Goal: Information Seeking & Learning: Learn about a topic

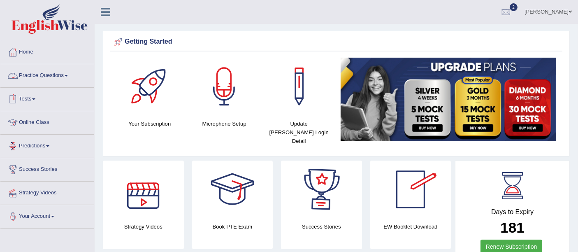
click at [50, 74] on link "Practice Questions" at bounding box center [47, 74] width 94 height 21
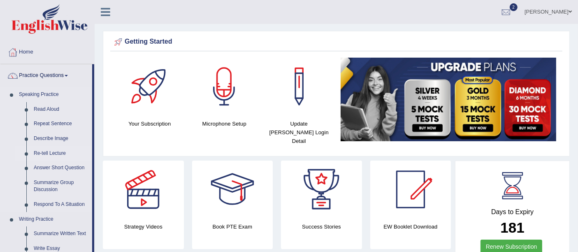
click at [47, 154] on link "Re-tell Lecture" at bounding box center [61, 153] width 62 height 15
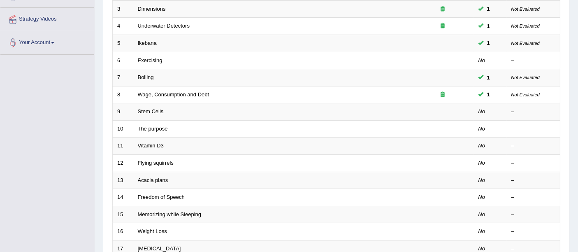
scroll to position [171, 0]
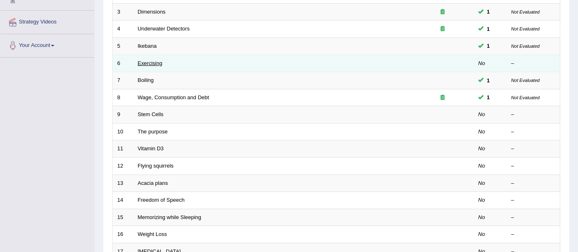
click at [147, 60] on link "Exercising" at bounding box center [150, 63] width 25 height 6
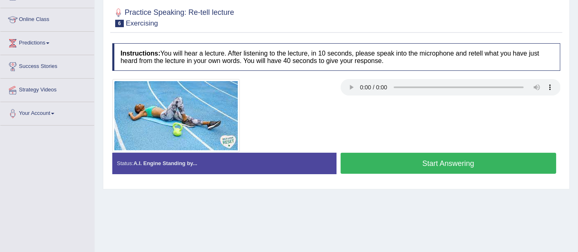
drag, startPoint x: 585, startPoint y: 40, endPoint x: 585, endPoint y: 96, distance: 56.0
click at [578, 96] on html "Toggle navigation Home Practice Questions Speaking Practice Read Aloud Repeat S…" at bounding box center [289, 23] width 578 height 252
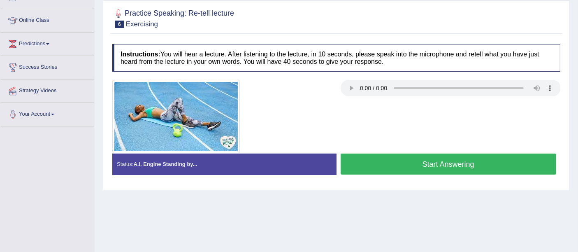
click at [437, 165] on button "Start Answering" at bounding box center [449, 163] width 216 height 21
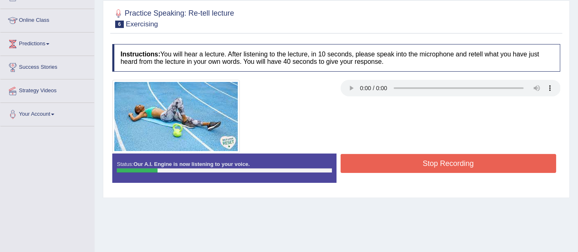
click at [437, 165] on button "Stop Recording" at bounding box center [449, 163] width 216 height 19
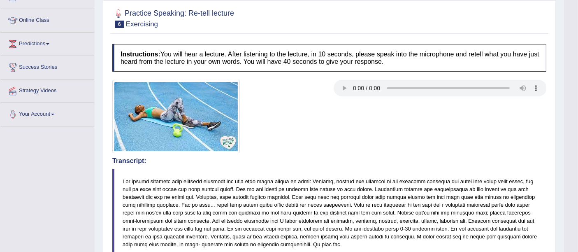
scroll to position [0, 0]
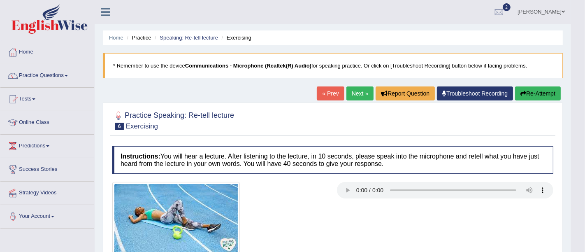
drag, startPoint x: 584, startPoint y: 120, endPoint x: 585, endPoint y: 46, distance: 74.1
click at [578, 46] on html "Toggle navigation Home Practice Questions Speaking Practice Read Aloud Repeat S…" at bounding box center [292, 126] width 585 height 252
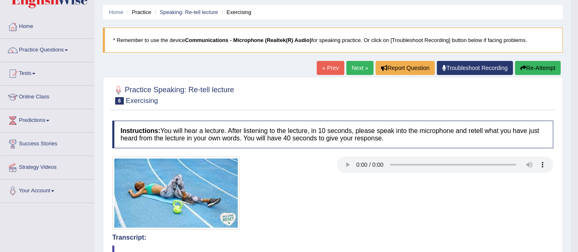
scroll to position [23, 0]
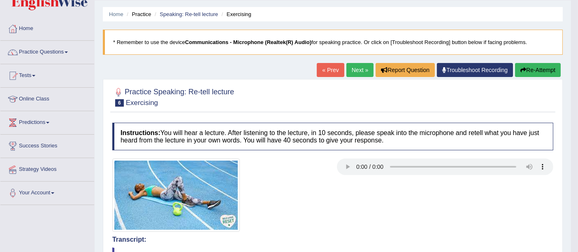
click at [546, 70] on button "Re-Attempt" at bounding box center [538, 70] width 46 height 14
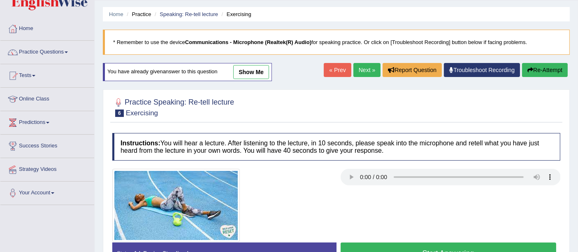
scroll to position [95, 0]
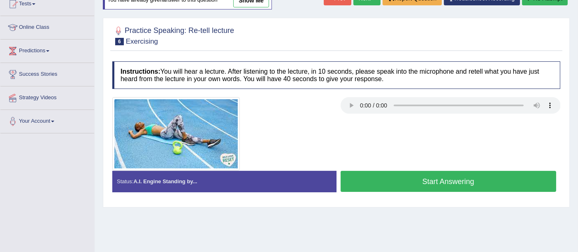
click at [432, 172] on button "Start Answering" at bounding box center [449, 181] width 216 height 21
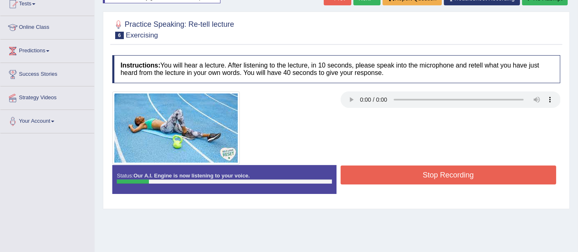
click at [432, 172] on button "Stop Recording" at bounding box center [449, 174] width 216 height 19
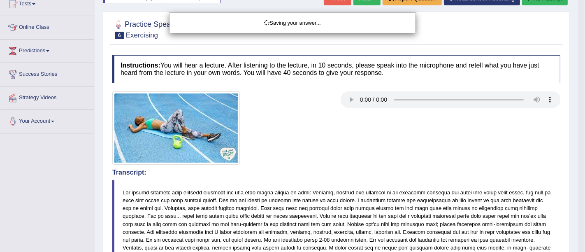
drag, startPoint x: 585, startPoint y: 89, endPoint x: 560, endPoint y: 0, distance: 92.0
click at [578, 32] on div "Saving your answer..." at bounding box center [292, 126] width 585 height 252
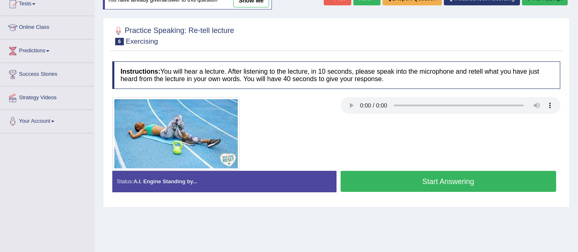
scroll to position [95, 0]
click at [472, 174] on button "Start Answering" at bounding box center [449, 181] width 216 height 21
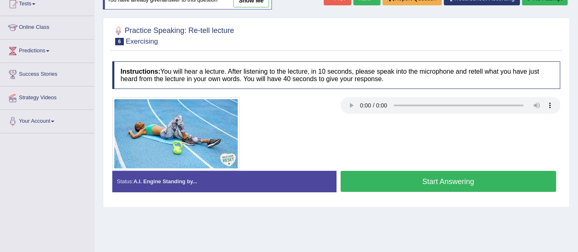
click at [473, 177] on button "Start Answering" at bounding box center [449, 181] width 216 height 21
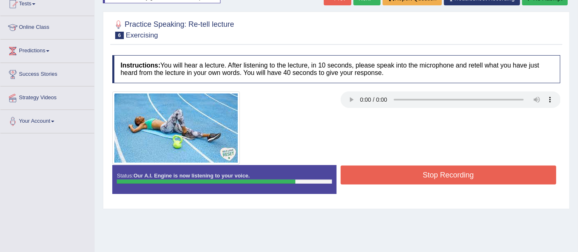
click at [465, 179] on button "Stop Recording" at bounding box center [449, 174] width 216 height 19
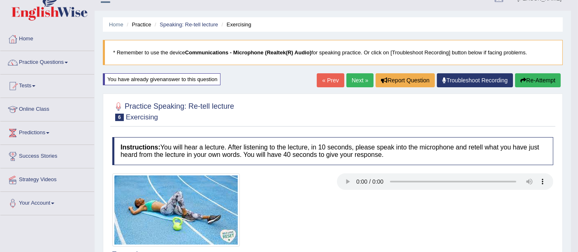
scroll to position [12, 0]
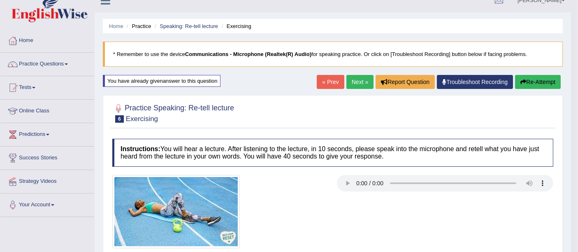
click at [352, 77] on link "Next »" at bounding box center [359, 82] width 27 height 14
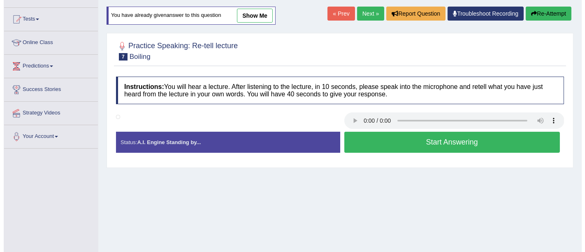
scroll to position [81, 0]
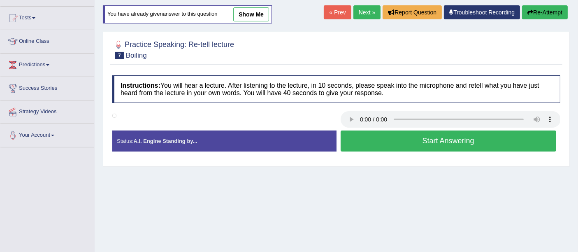
click at [451, 140] on button "Start Answering" at bounding box center [449, 140] width 216 height 21
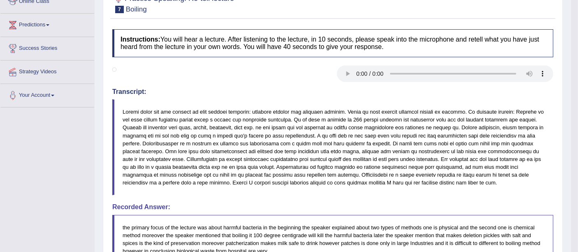
scroll to position [207, 0]
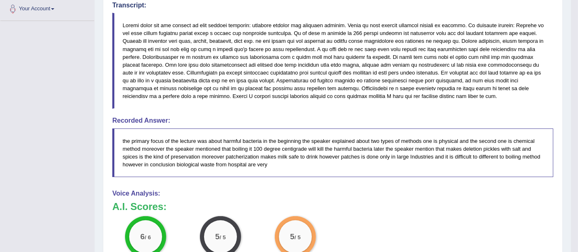
drag, startPoint x: 581, startPoint y: 126, endPoint x: 571, endPoint y: 273, distance: 147.7
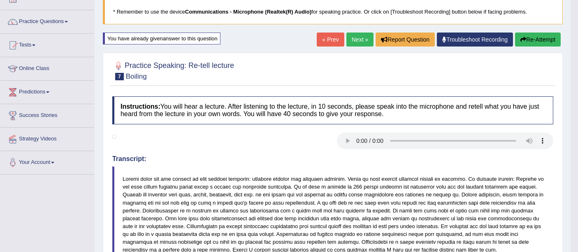
scroll to position [55, 0]
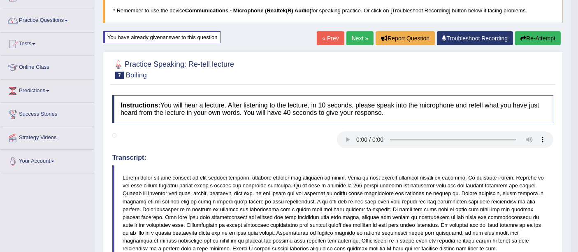
click at [355, 35] on link "Next »" at bounding box center [359, 38] width 27 height 14
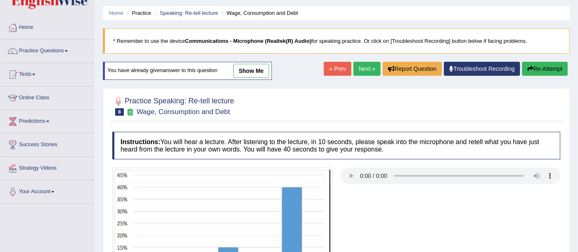
scroll to position [24, 0]
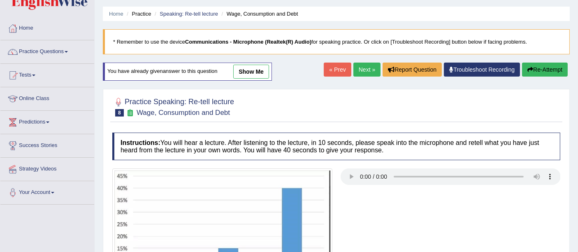
click at [364, 72] on link "Next »" at bounding box center [366, 70] width 27 height 14
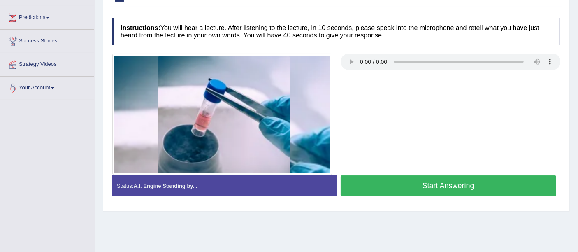
scroll to position [128, 0]
click at [478, 190] on button "Start Answering" at bounding box center [449, 186] width 216 height 21
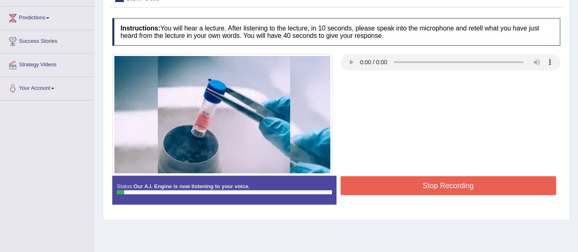
click at [478, 190] on button "Stop Recording" at bounding box center [449, 185] width 216 height 19
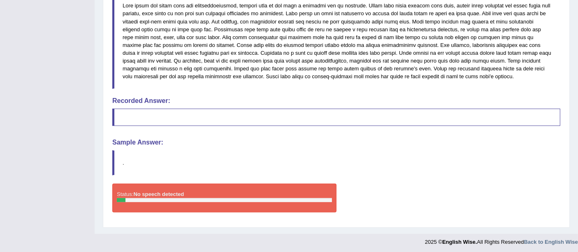
scroll to position [0, 0]
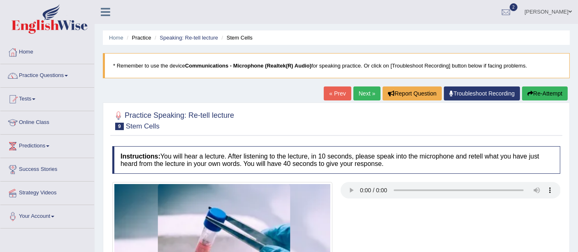
click at [550, 97] on button "Re-Attempt" at bounding box center [545, 93] width 46 height 14
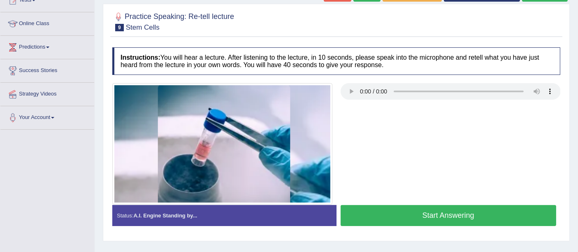
scroll to position [157, 0]
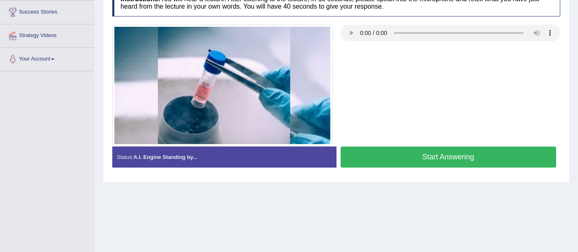
click at [473, 155] on button "Start Answering" at bounding box center [449, 156] width 216 height 21
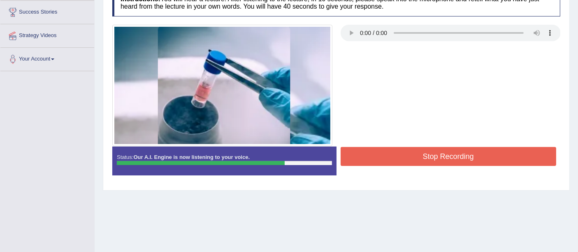
click at [473, 155] on button "Stop Recording" at bounding box center [449, 156] width 216 height 19
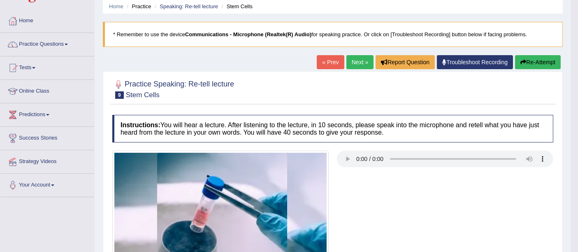
scroll to position [32, 0]
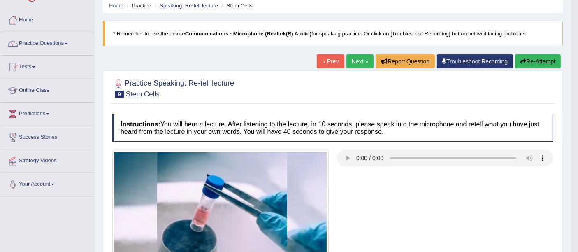
click at [355, 56] on link "Next »" at bounding box center [359, 61] width 27 height 14
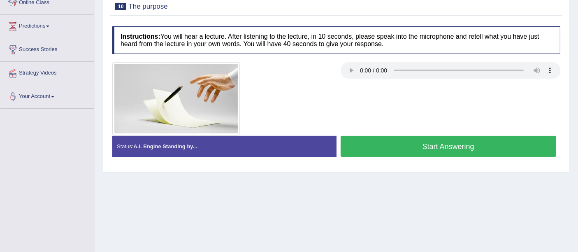
scroll to position [119, 0]
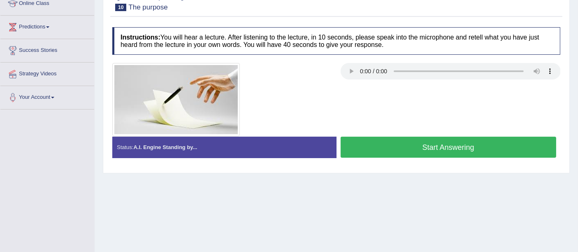
click at [442, 146] on button "Start Answering" at bounding box center [449, 147] width 216 height 21
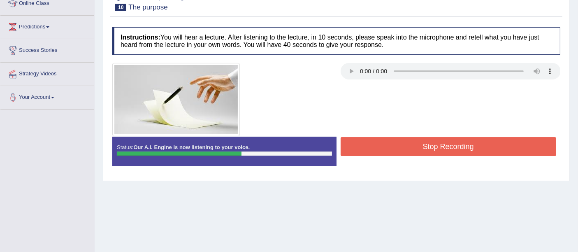
click at [442, 146] on button "Stop Recording" at bounding box center [449, 146] width 216 height 19
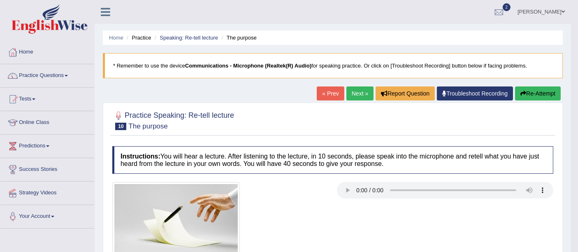
scroll to position [38, 0]
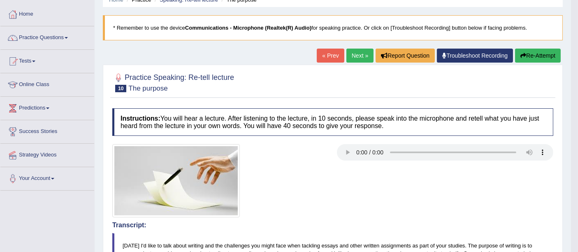
click at [550, 54] on button "Re-Attempt" at bounding box center [538, 56] width 46 height 14
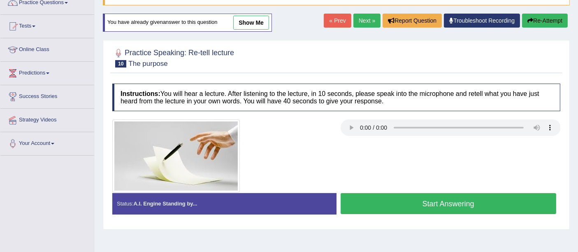
scroll to position [86, 0]
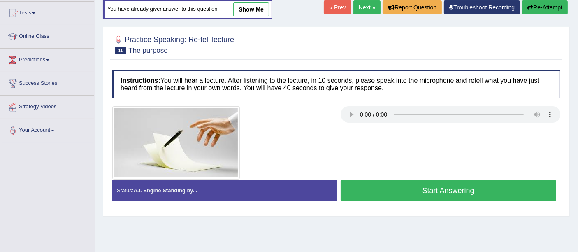
click at [464, 186] on button "Start Answering" at bounding box center [449, 190] width 216 height 21
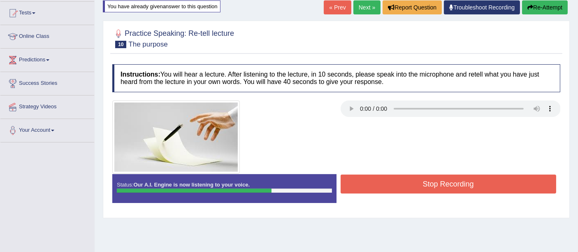
click at [432, 174] on button "Stop Recording" at bounding box center [449, 183] width 216 height 19
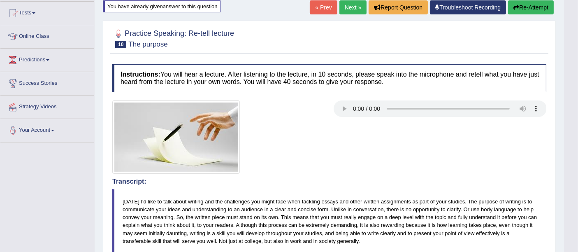
scroll to position [274, 0]
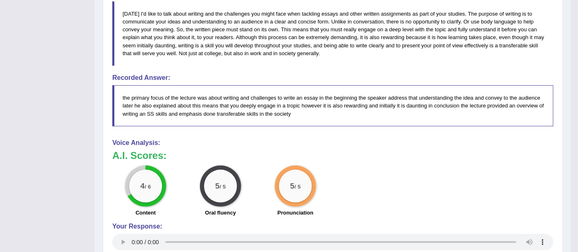
drag, startPoint x: 581, startPoint y: 100, endPoint x: 582, endPoint y: 193, distance: 93.8
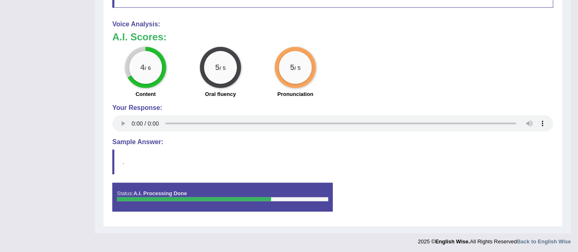
scroll to position [0, 0]
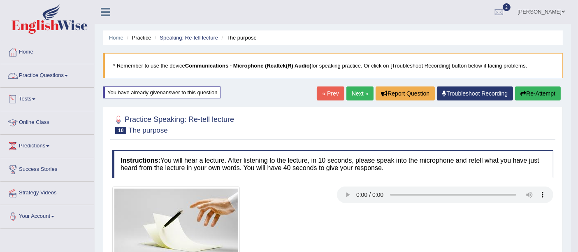
click at [42, 77] on link "Practice Questions" at bounding box center [47, 74] width 94 height 21
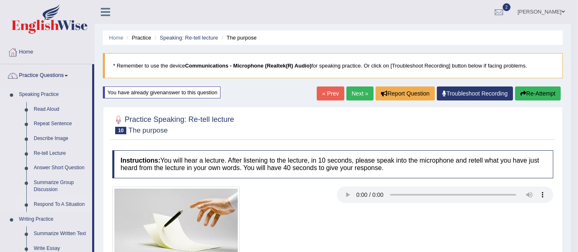
click at [61, 203] on link "Respond To A Situation" at bounding box center [61, 204] width 62 height 15
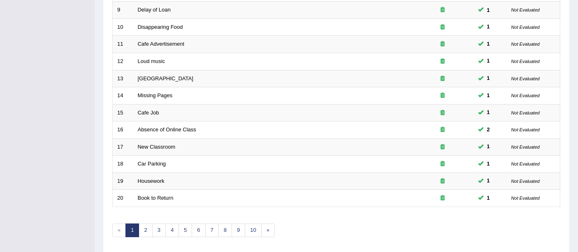
scroll to position [290, 0]
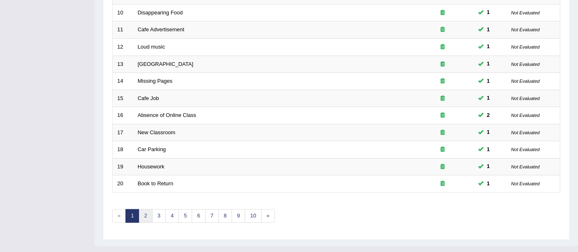
click at [145, 209] on link "2" at bounding box center [146, 216] width 14 height 14
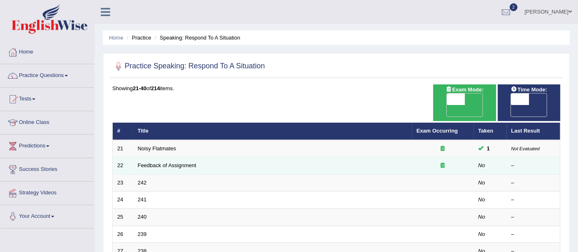
click at [174, 157] on td "Feedback of Assignment" at bounding box center [272, 165] width 279 height 17
click at [174, 162] on link "Feedback of Assignment" at bounding box center [167, 165] width 58 height 6
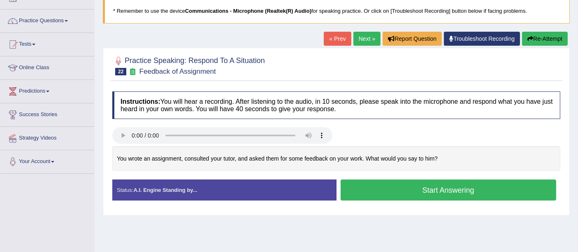
scroll to position [54, 0]
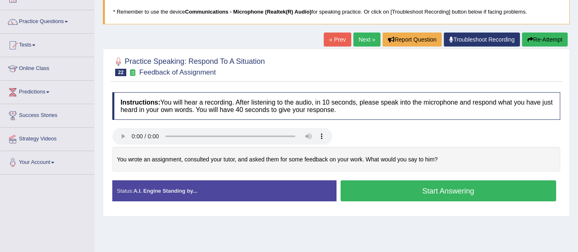
click at [387, 190] on button "Start Answering" at bounding box center [449, 190] width 216 height 21
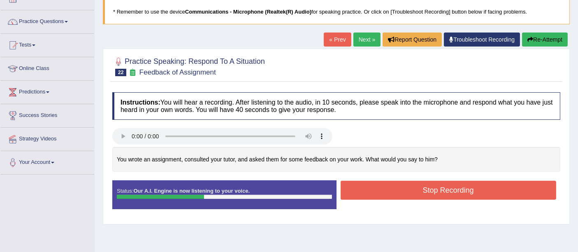
click at [387, 190] on button "Stop Recording" at bounding box center [449, 190] width 216 height 19
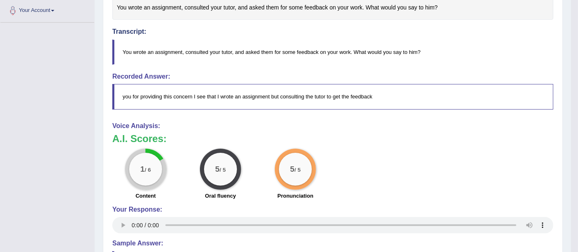
scroll to position [0, 0]
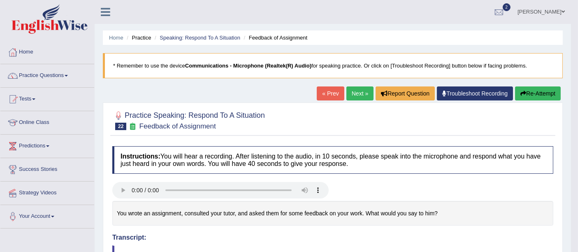
drag, startPoint x: 585, startPoint y: 113, endPoint x: 585, endPoint y: 33, distance: 79.8
click at [578, 33] on html "Toggle navigation Home Practice Questions Speaking Practice Read Aloud Repeat S…" at bounding box center [289, 126] width 578 height 252
click at [534, 100] on div "« Prev Next » Report Question Troubleshoot Recording Re-Attempt" at bounding box center [440, 94] width 246 height 16
click at [530, 95] on button "Re-Attempt" at bounding box center [538, 93] width 46 height 14
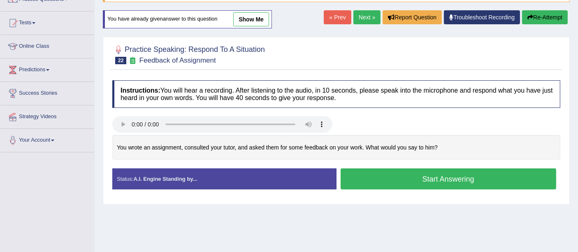
scroll to position [77, 0]
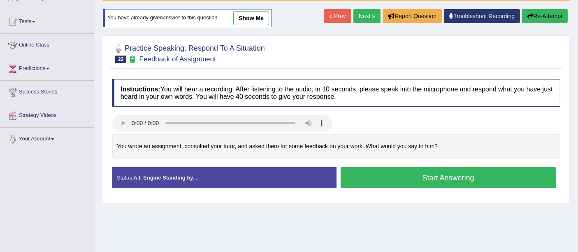
click at [435, 183] on button "Start Answering" at bounding box center [449, 177] width 216 height 21
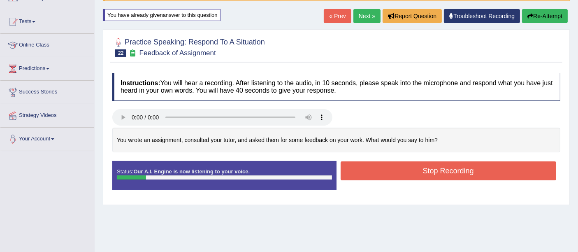
click at [553, 16] on button "Re-Attempt" at bounding box center [545, 16] width 46 height 14
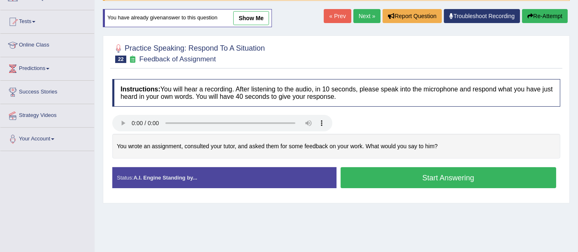
click at [457, 167] on button "Start Answering" at bounding box center [449, 177] width 216 height 21
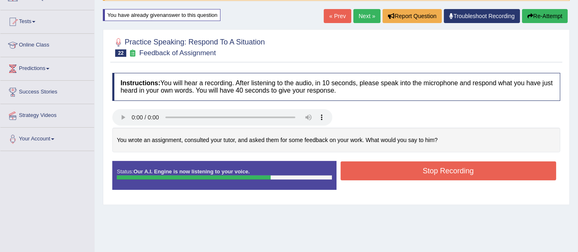
click at [405, 177] on button "Stop Recording" at bounding box center [449, 170] width 216 height 19
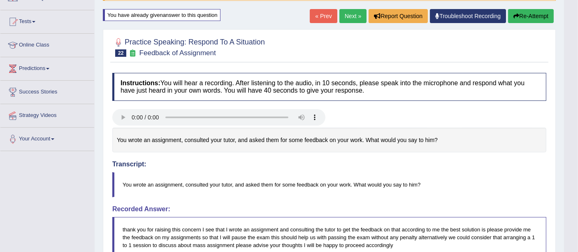
scroll to position [79, 0]
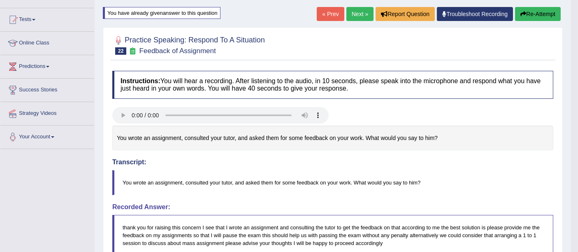
drag, startPoint x: 581, startPoint y: 79, endPoint x: 576, endPoint y: 148, distance: 68.9
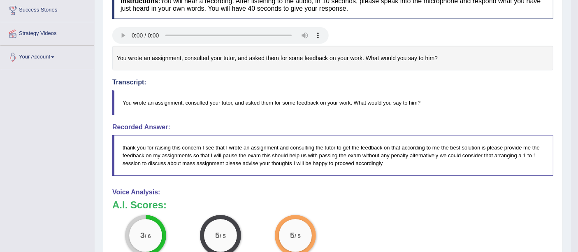
scroll to position [47, 0]
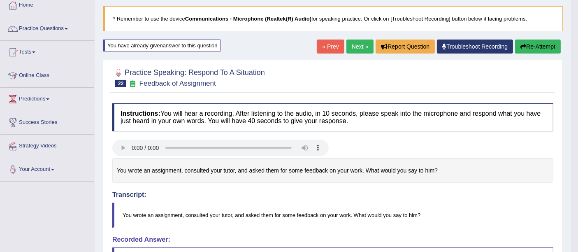
click at [363, 41] on link "Next »" at bounding box center [359, 47] width 27 height 14
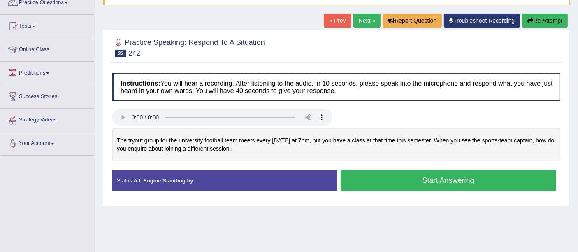
scroll to position [72, 0]
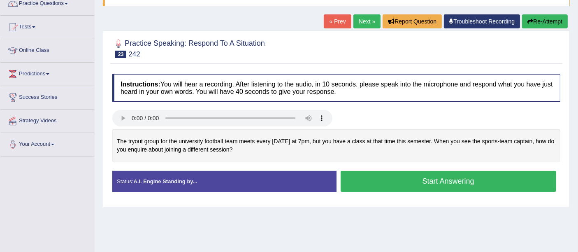
click at [408, 184] on button "Start Answering" at bounding box center [449, 181] width 216 height 21
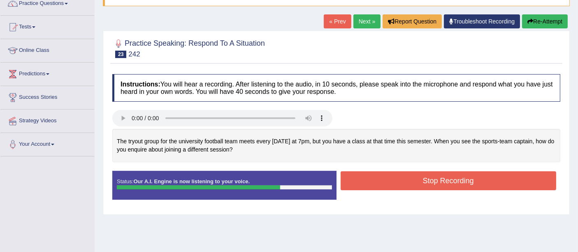
click at [408, 184] on button "Stop Recording" at bounding box center [449, 180] width 216 height 19
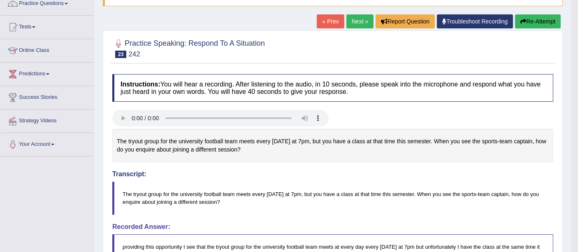
drag, startPoint x: 580, startPoint y: 91, endPoint x: 585, endPoint y: 106, distance: 15.6
click at [578, 106] on html "Toggle navigation Home Practice Questions Speaking Practice Read Aloud Repeat S…" at bounding box center [289, 54] width 578 height 252
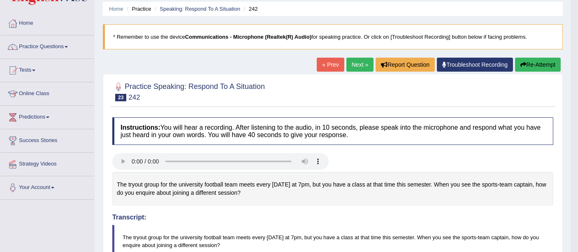
scroll to position [0, 0]
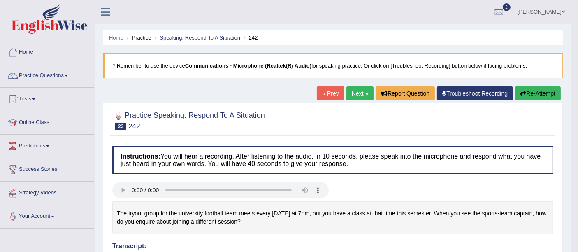
click at [360, 97] on link "Next »" at bounding box center [359, 93] width 27 height 14
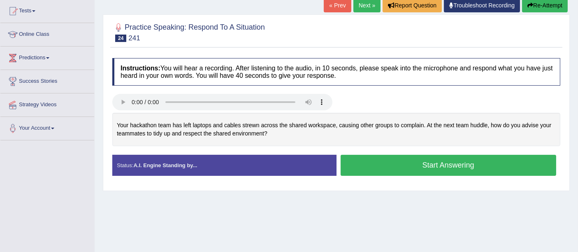
scroll to position [89, 0]
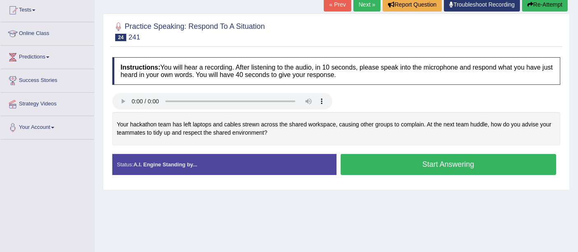
click at [425, 160] on button "Start Answering" at bounding box center [449, 164] width 216 height 21
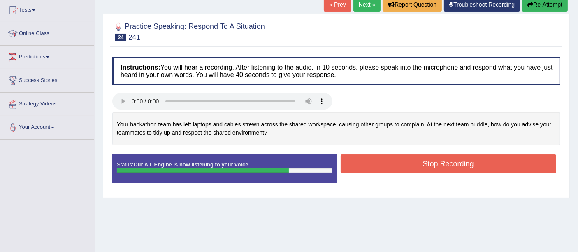
click at [425, 160] on button "Stop Recording" at bounding box center [449, 163] width 216 height 19
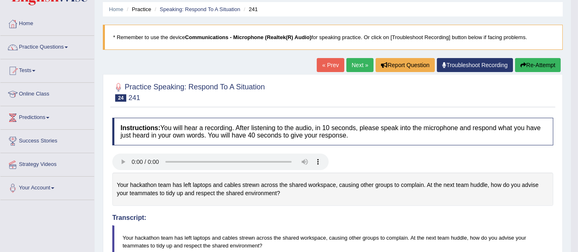
scroll to position [0, 0]
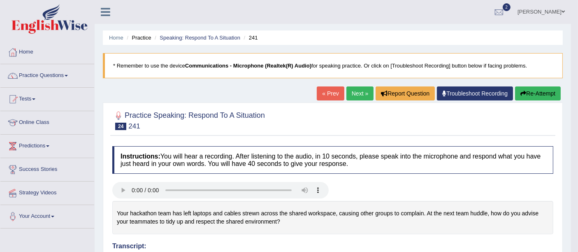
drag, startPoint x: 580, startPoint y: 111, endPoint x: 584, endPoint y: 86, distance: 25.1
click at [578, 86] on html "Toggle navigation Home Practice Questions Speaking Practice Read Aloud Repeat S…" at bounding box center [289, 126] width 578 height 252
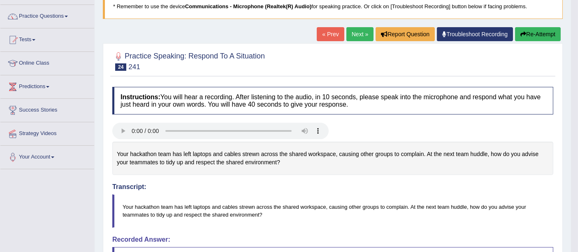
scroll to position [61, 0]
